Goal: Entertainment & Leisure: Consume media (video, audio)

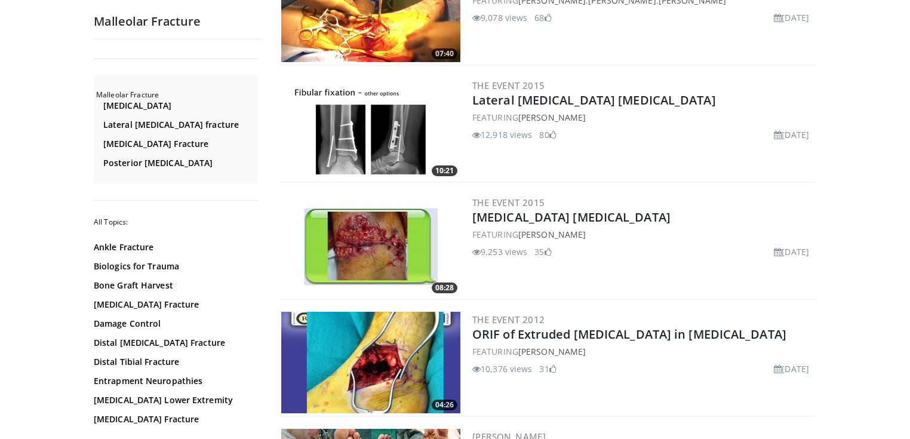
scroll to position [191, 0]
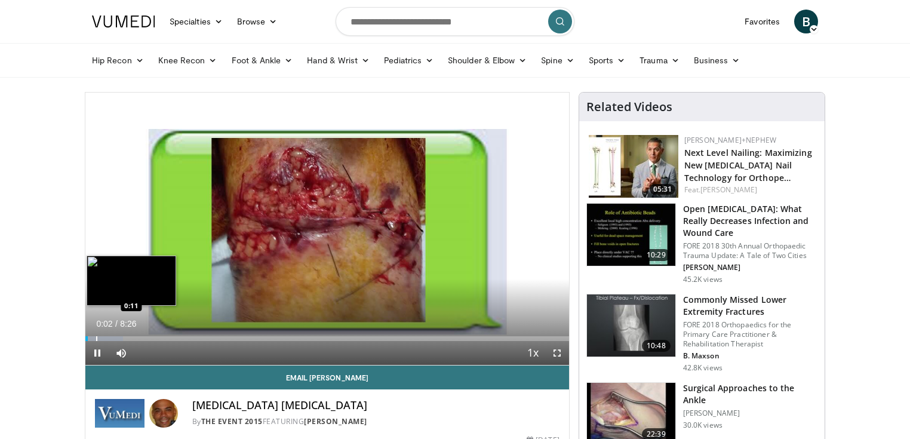
click at [96, 337] on div "Progress Bar" at bounding box center [96, 338] width 1 height 5
click at [113, 338] on div "Progress Bar" at bounding box center [113, 338] width 1 height 5
click at [126, 339] on div "Progress Bar" at bounding box center [126, 338] width 1 height 5
click at [141, 337] on div "Progress Bar" at bounding box center [141, 338] width 1 height 5
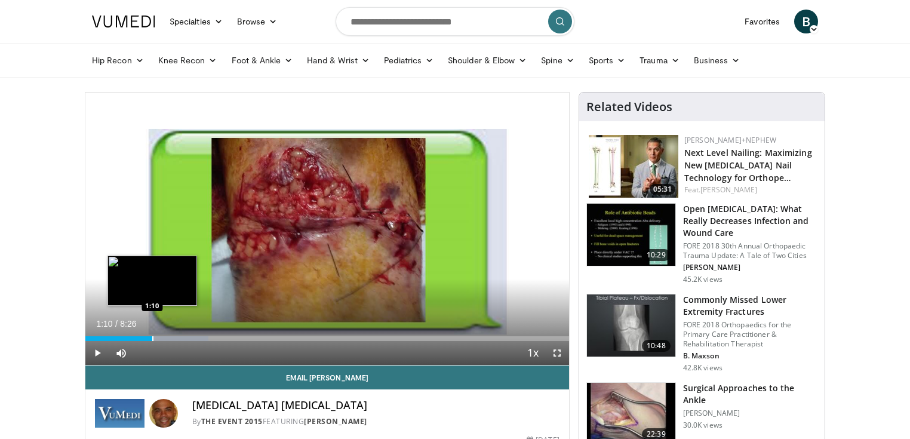
click at [152, 337] on div "Progress Bar" at bounding box center [152, 338] width 1 height 5
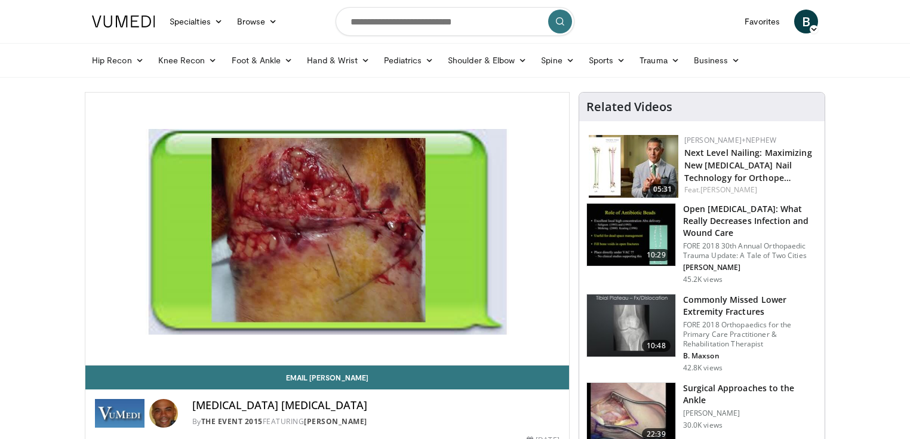
click at [160, 337] on video-js "**********" at bounding box center [326, 229] width 483 height 273
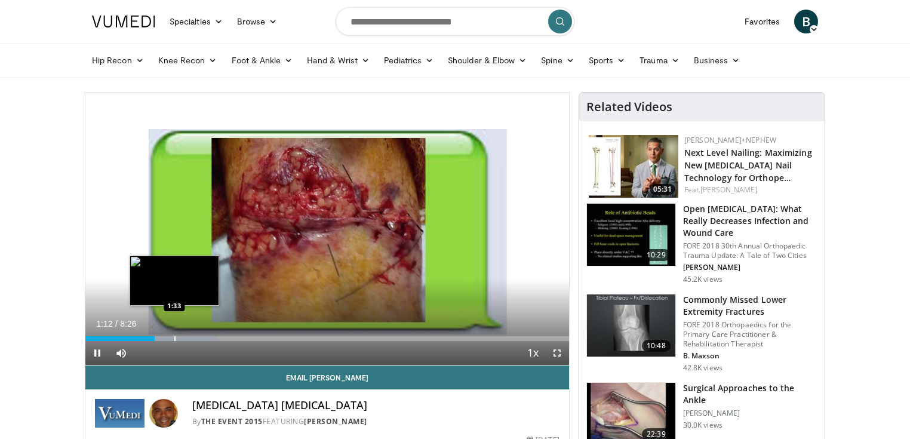
click at [174, 337] on div "Progress Bar" at bounding box center [174, 338] width 1 height 5
click at [186, 337] on div "Progress Bar" at bounding box center [186, 338] width 1 height 5
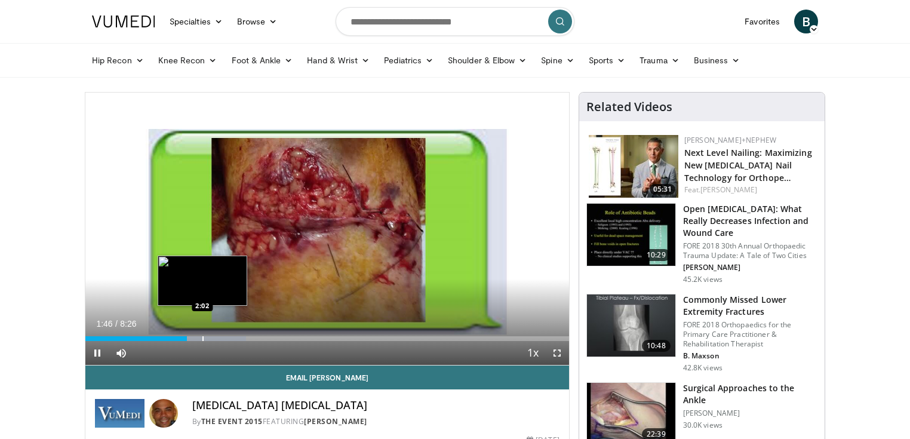
click at [202, 339] on div "Progress Bar" at bounding box center [202, 338] width 1 height 5
click at [214, 337] on div "Progress Bar" at bounding box center [214, 338] width 1 height 5
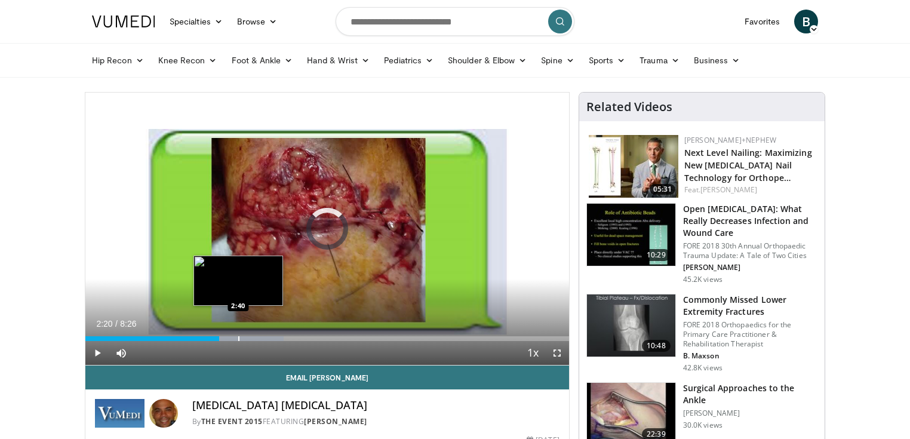
click at [238, 338] on div "Progress Bar" at bounding box center [238, 338] width 1 height 5
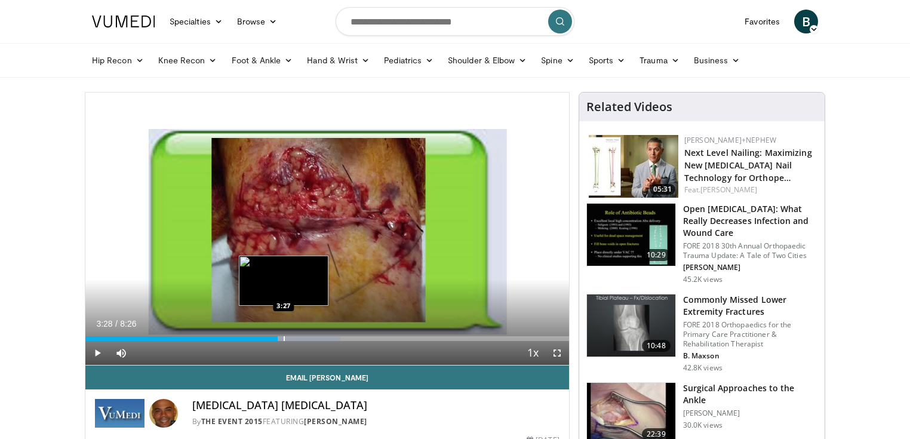
click at [284, 338] on div "Progress Bar" at bounding box center [283, 338] width 1 height 5
click at [294, 338] on div "Progress Bar" at bounding box center [294, 338] width 1 height 5
click at [304, 337] on div "Progress Bar" at bounding box center [304, 338] width 1 height 5
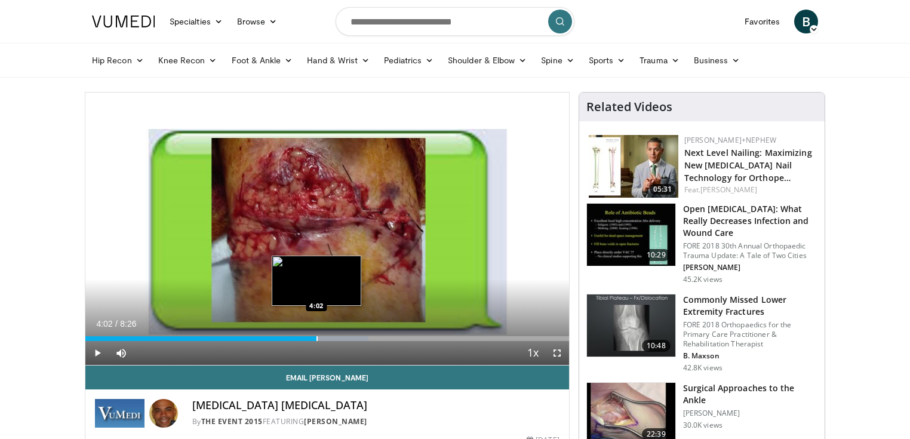
click at [316, 337] on div "Progress Bar" at bounding box center [316, 338] width 1 height 5
click at [329, 340] on div "Progress Bar" at bounding box center [329, 338] width 1 height 5
click at [341, 335] on div "Loaded : 63.02% 4:17 4:28" at bounding box center [326, 334] width 483 height 11
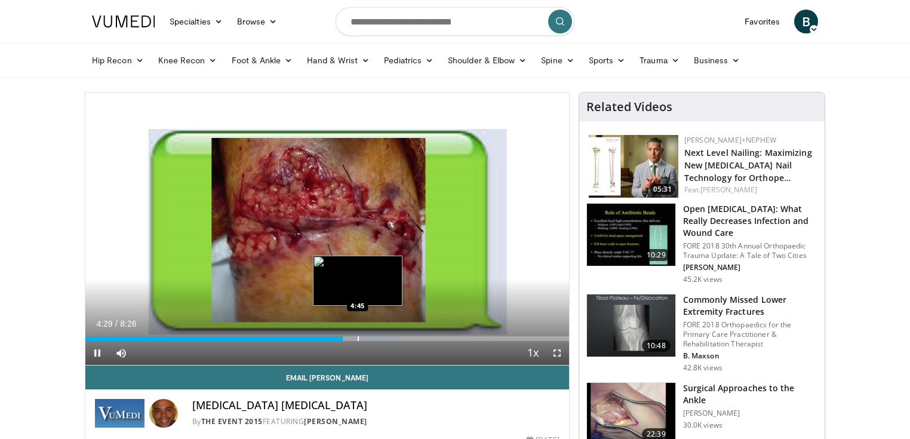
click at [356, 337] on div "Loaded : 64.99% 4:29 4:45" at bounding box center [326, 338] width 483 height 5
click at [369, 338] on div "Progress Bar" at bounding box center [369, 338] width 1 height 5
click at [380, 337] on video-js "**********" at bounding box center [326, 229] width 483 height 273
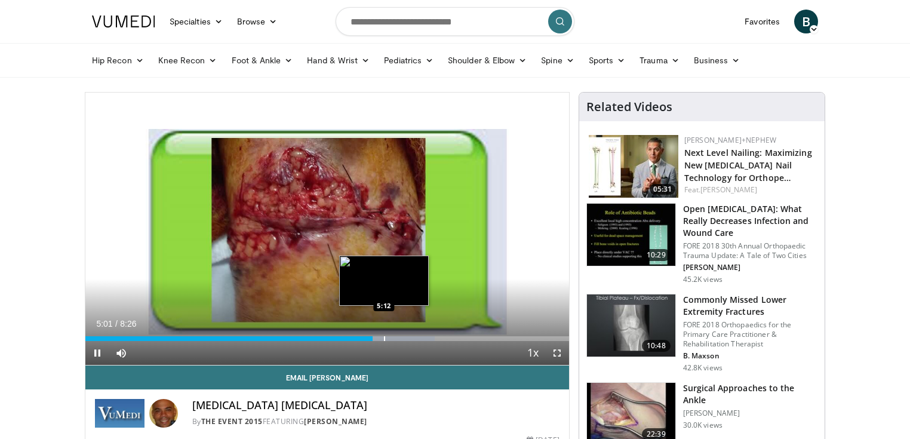
click at [384, 337] on div "Progress Bar" at bounding box center [384, 338] width 1 height 5
click at [394, 337] on div "Progress Bar" at bounding box center [394, 338] width 1 height 5
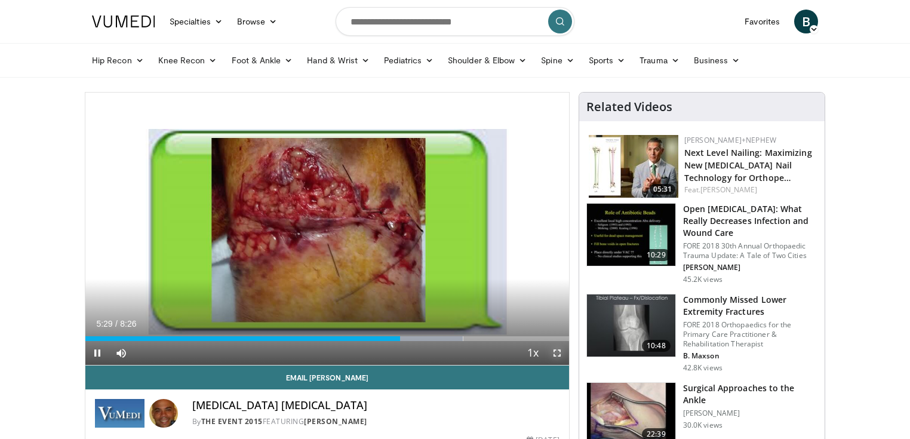
click at [555, 350] on span "Video Player" at bounding box center [557, 353] width 24 height 24
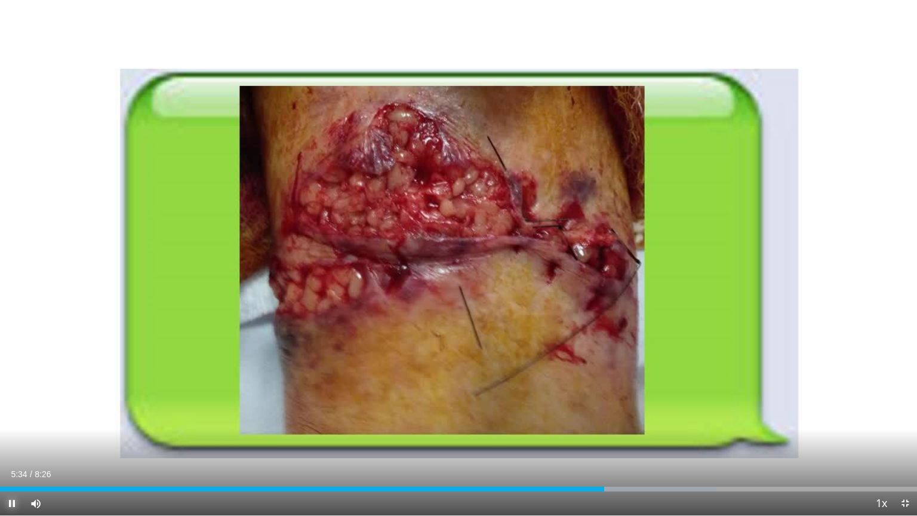
click at [14, 438] on span "Video Player" at bounding box center [12, 503] width 24 height 24
click at [10, 438] on span "Video Player" at bounding box center [12, 503] width 24 height 24
click at [12, 438] on span "Video Player" at bounding box center [12, 503] width 24 height 24
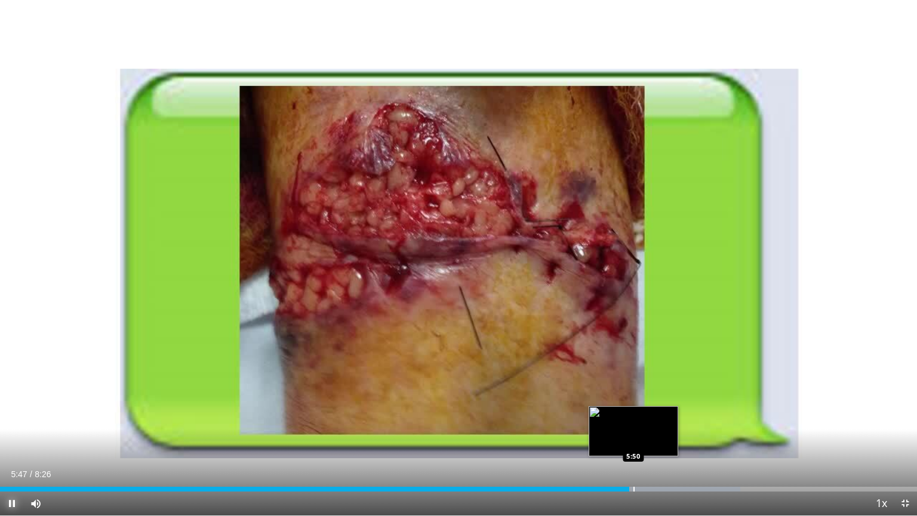
click at [633, 438] on div "Progress Bar" at bounding box center [633, 488] width 1 height 5
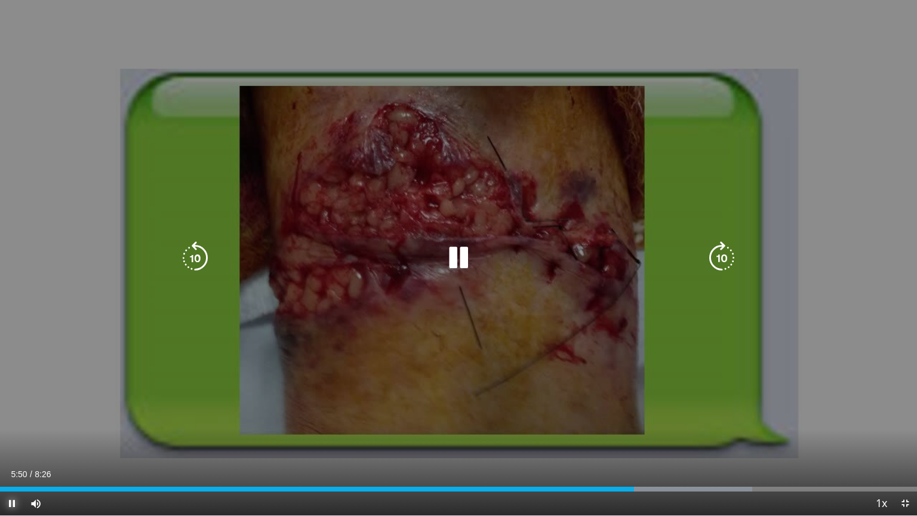
click at [0, 0] on div "Progress Bar" at bounding box center [0, 0] width 0 height 0
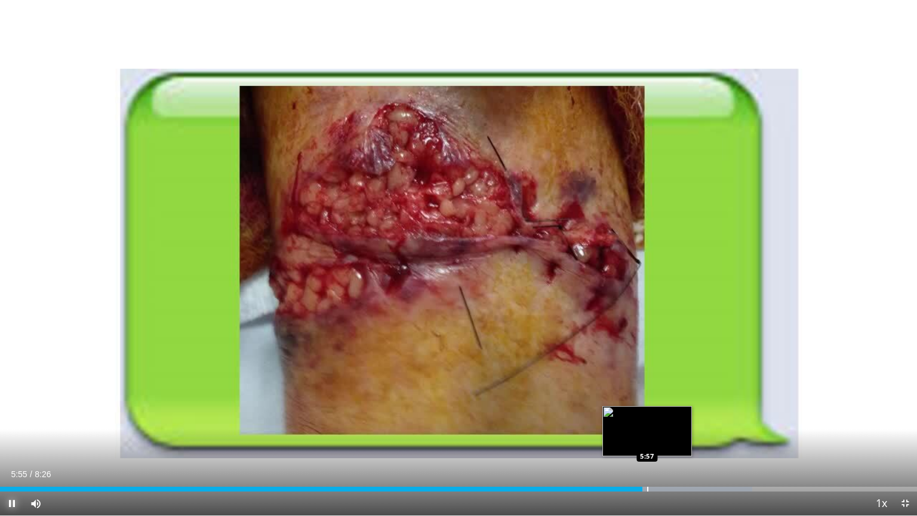
click at [648, 438] on div "Progress Bar" at bounding box center [647, 488] width 1 height 5
click at [658, 438] on div "Progress Bar" at bounding box center [658, 488] width 1 height 5
click at [667, 438] on div "Progress Bar" at bounding box center [667, 488] width 1 height 5
click at [677, 438] on div "Progress Bar" at bounding box center [677, 488] width 1 height 5
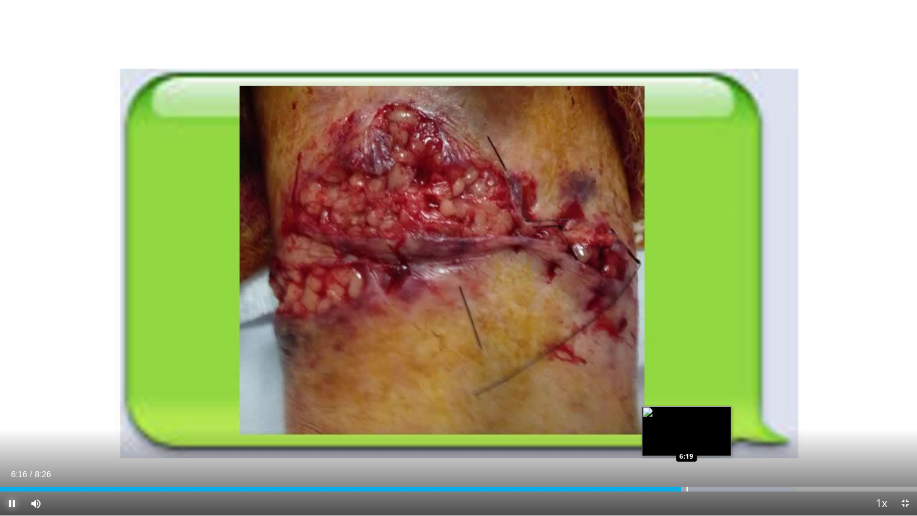
click at [686, 438] on div "Progress Bar" at bounding box center [686, 488] width 1 height 5
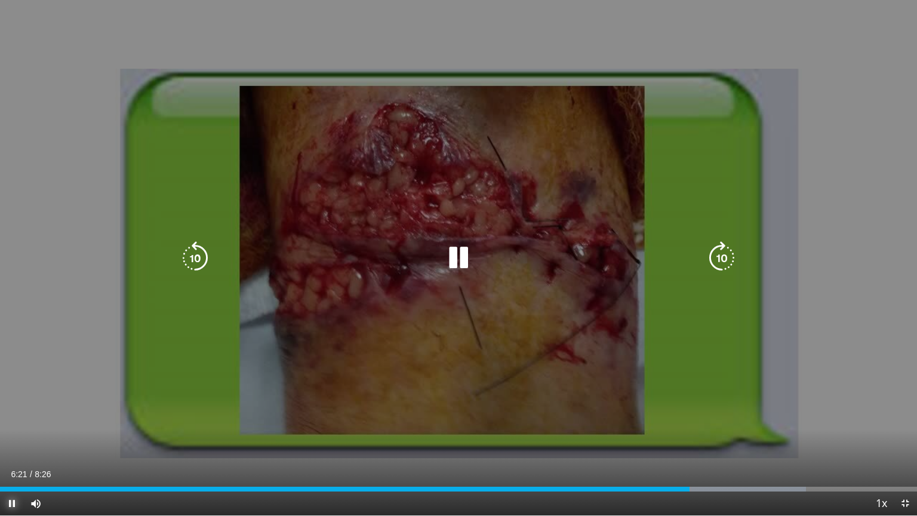
click at [0, 0] on div "Progress Bar" at bounding box center [0, 0] width 0 height 0
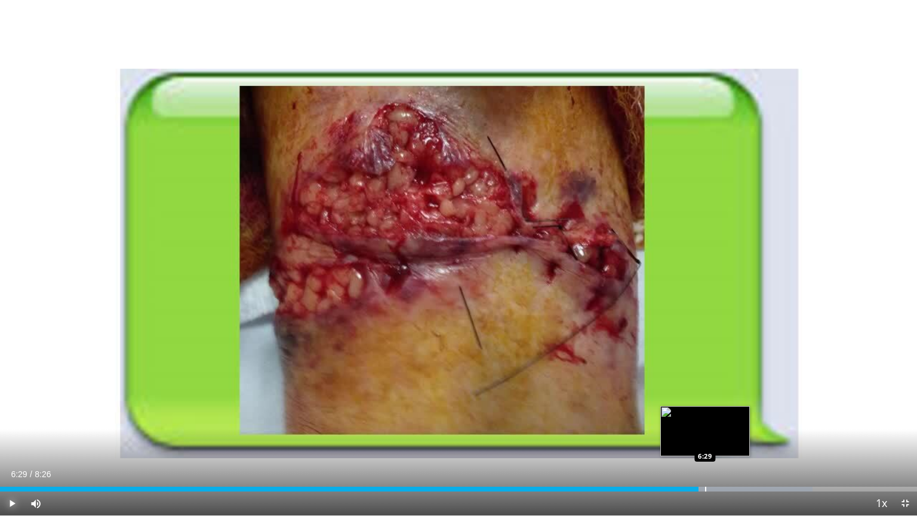
click at [705, 438] on div "Progress Bar" at bounding box center [705, 488] width 1 height 5
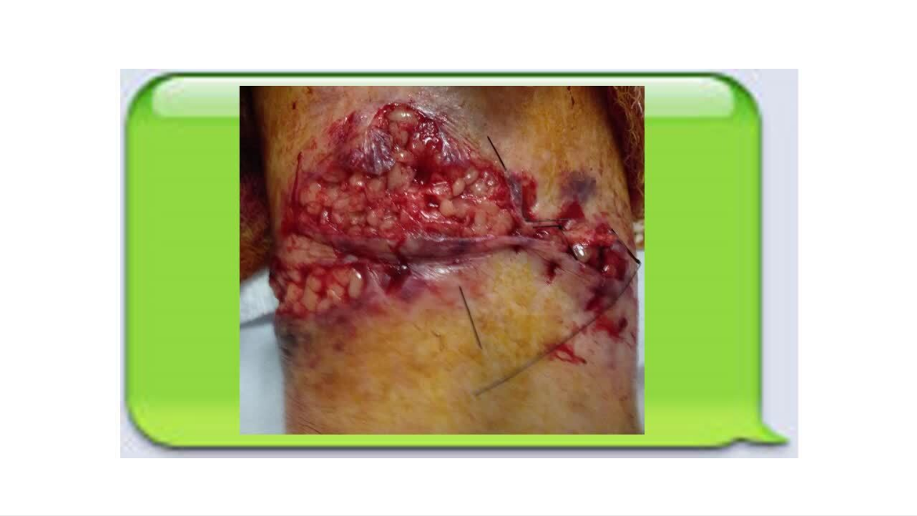
click at [719, 438] on div "10 seconds Tap to unmute" at bounding box center [458, 257] width 917 height 515
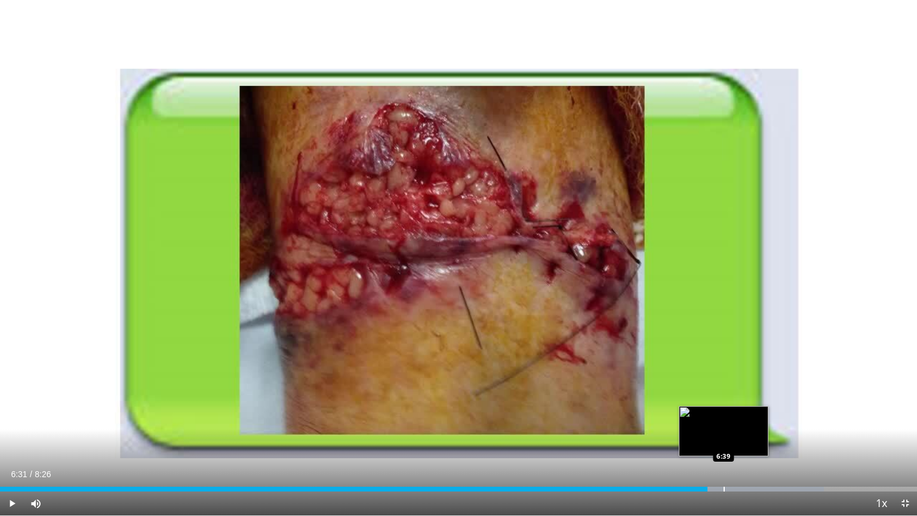
click at [723, 438] on div "Progress Bar" at bounding box center [723, 488] width 1 height 5
click at [735, 438] on div "Progress Bar" at bounding box center [735, 488] width 1 height 5
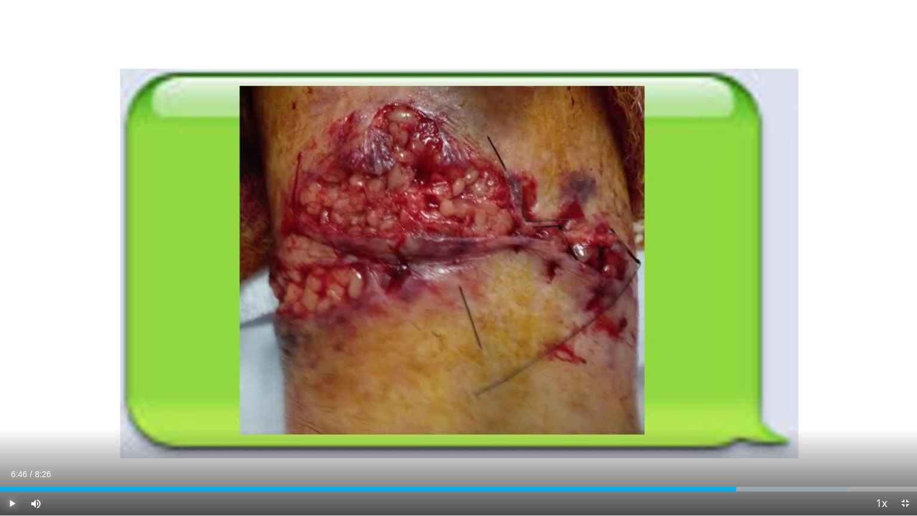
click at [12, 438] on span "Video Player" at bounding box center [12, 503] width 24 height 24
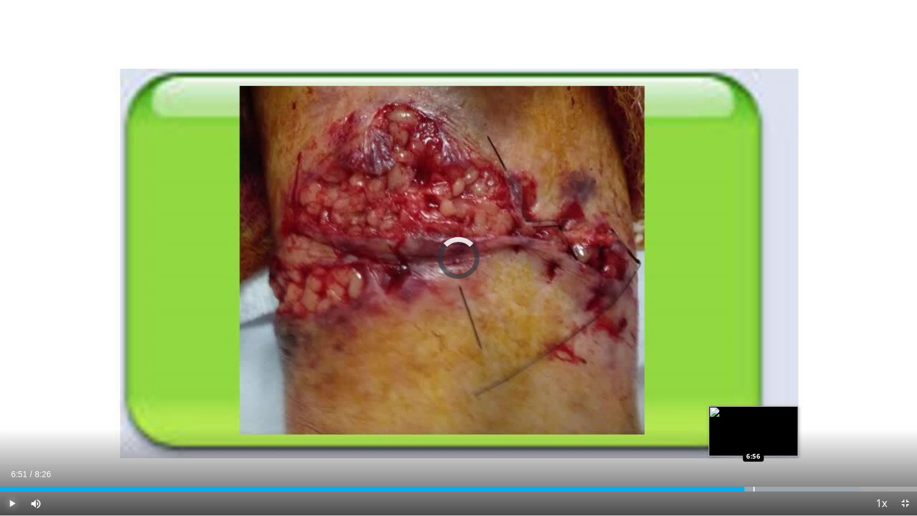
click at [753, 438] on div "Progress Bar" at bounding box center [753, 488] width 1 height 5
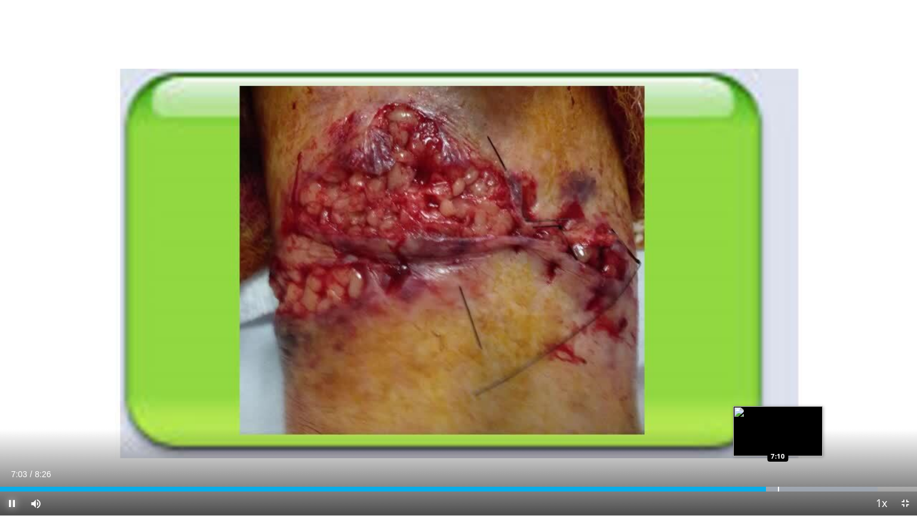
click at [778, 438] on div "Progress Bar" at bounding box center [778, 488] width 1 height 5
click at [800, 438] on div "Progress Bar" at bounding box center [800, 488] width 1 height 5
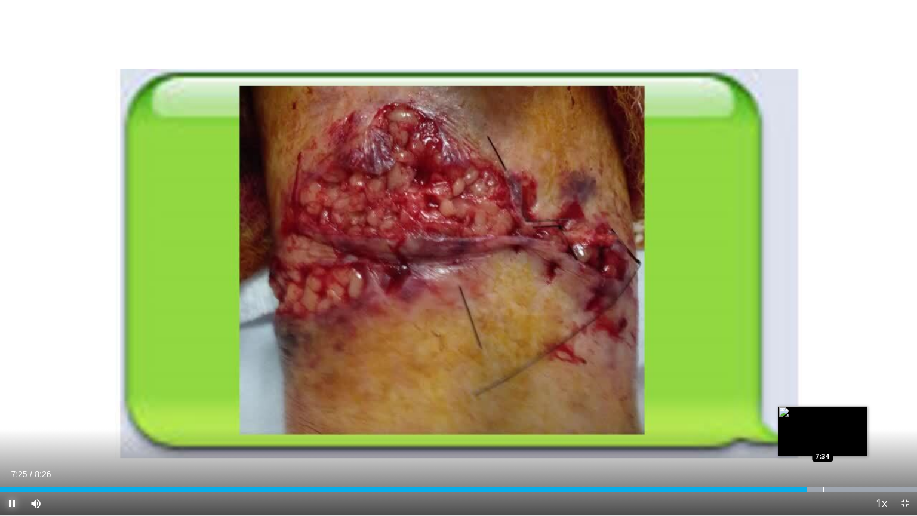
click at [822, 438] on div "Progress Bar" at bounding box center [822, 488] width 1 height 5
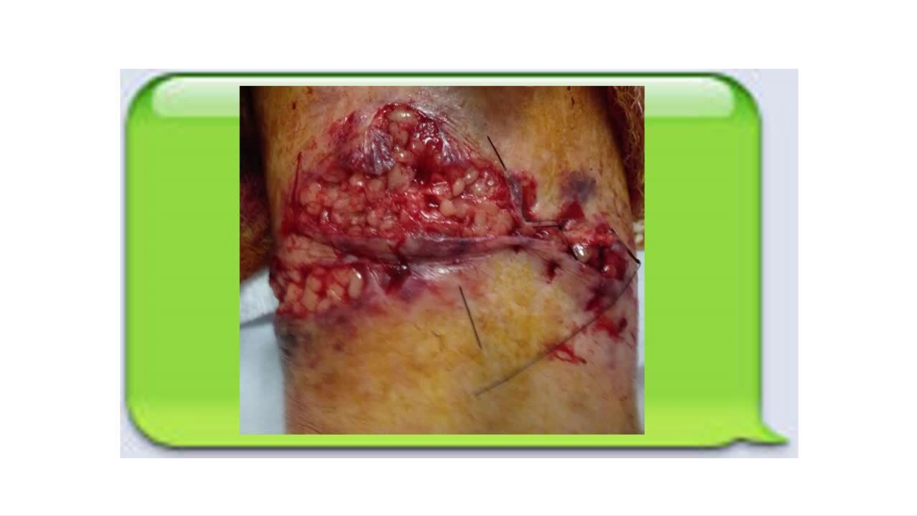
click at [844, 438] on div "10 seconds Tap to unmute" at bounding box center [458, 257] width 917 height 515
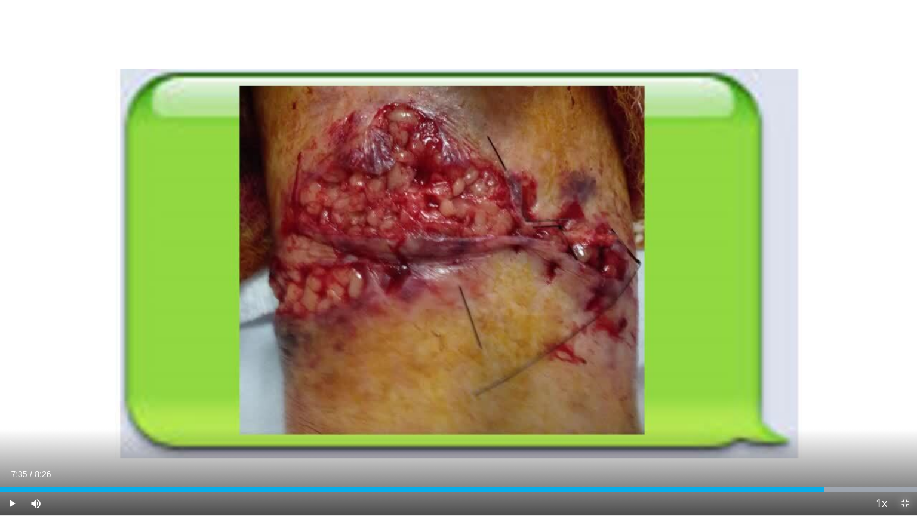
click at [911, 438] on span "Video Player" at bounding box center [905, 503] width 24 height 24
